Goal: Navigation & Orientation: Find specific page/section

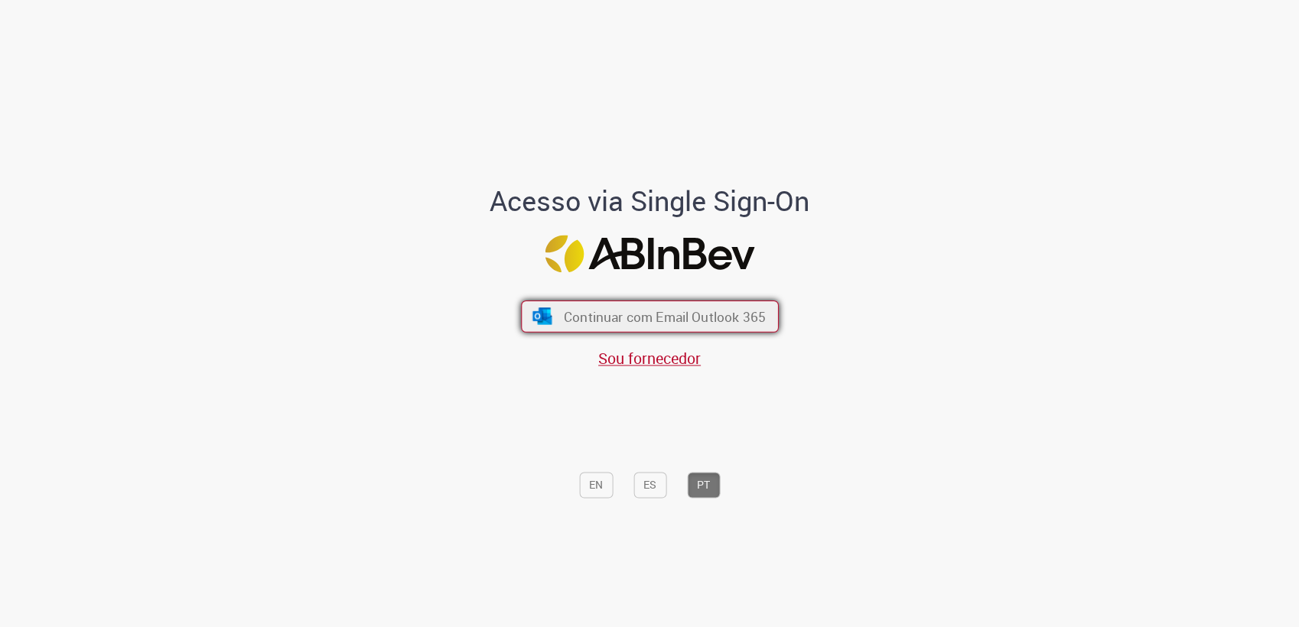
click at [712, 313] on span "Continuar com Email Outlook 365" at bounding box center [664, 317] width 202 height 18
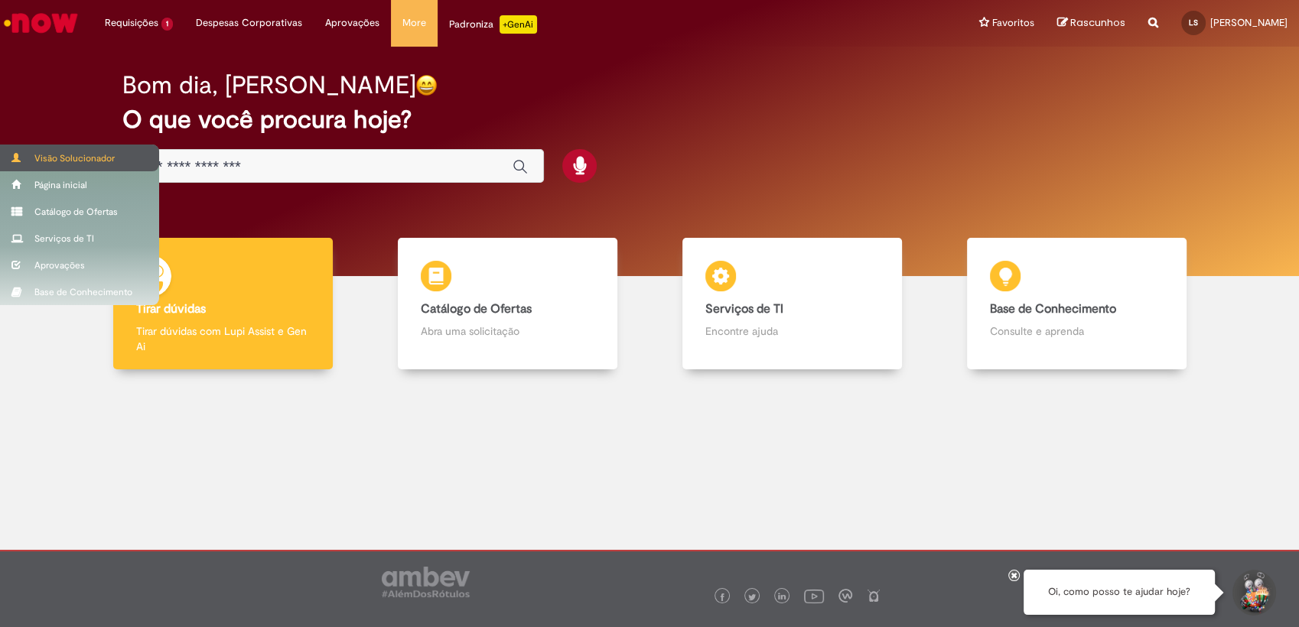
click at [46, 152] on div "Visão Solucionador" at bounding box center [79, 158] width 159 height 27
click at [42, 152] on div "Visão Solucionador" at bounding box center [79, 158] width 159 height 27
